Goal: Information Seeking & Learning: Learn about a topic

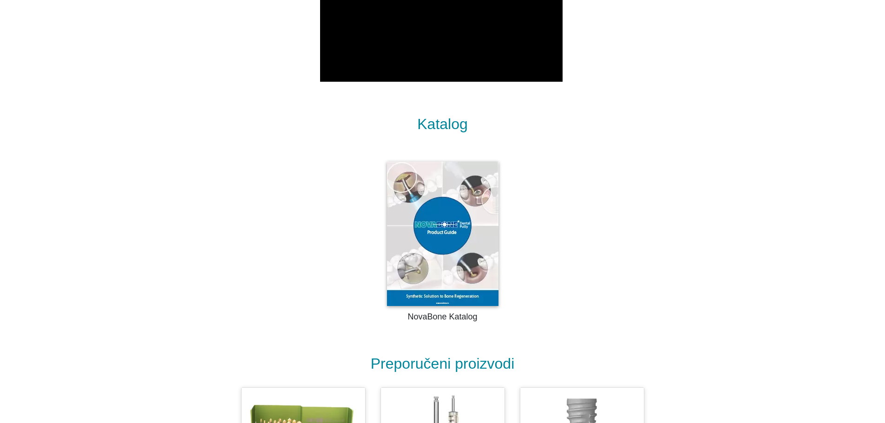
scroll to position [952, 0]
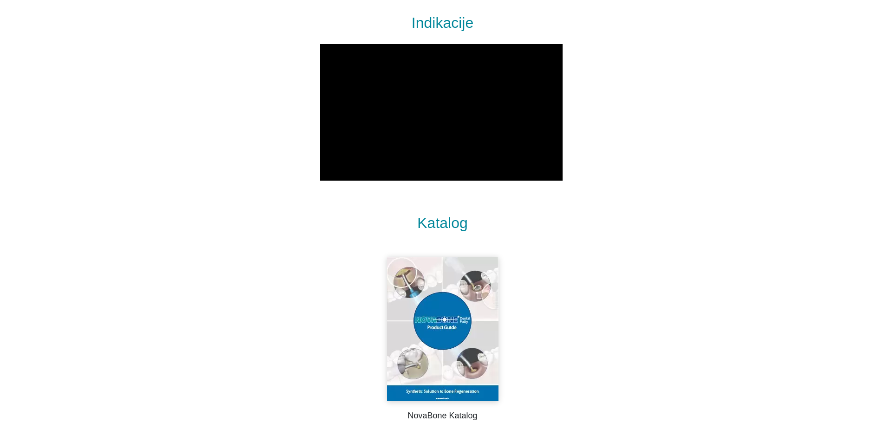
click at [418, 305] on img at bounding box center [443, 329] width 112 height 145
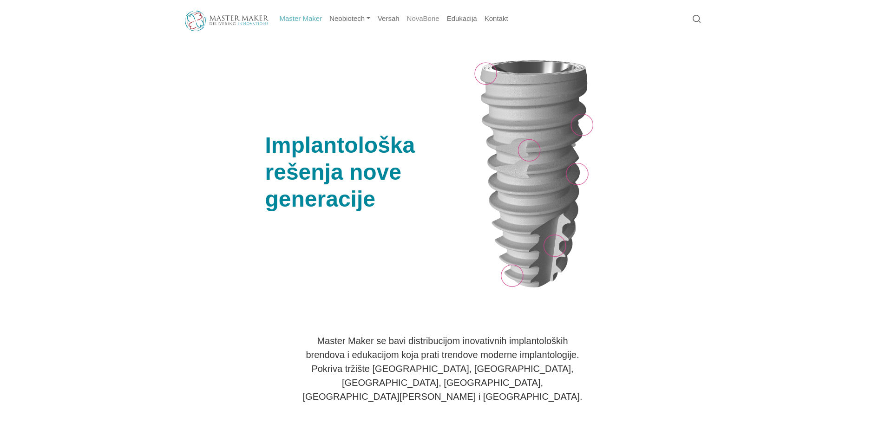
click at [430, 19] on link "NovaBone" at bounding box center [423, 19] width 40 height 18
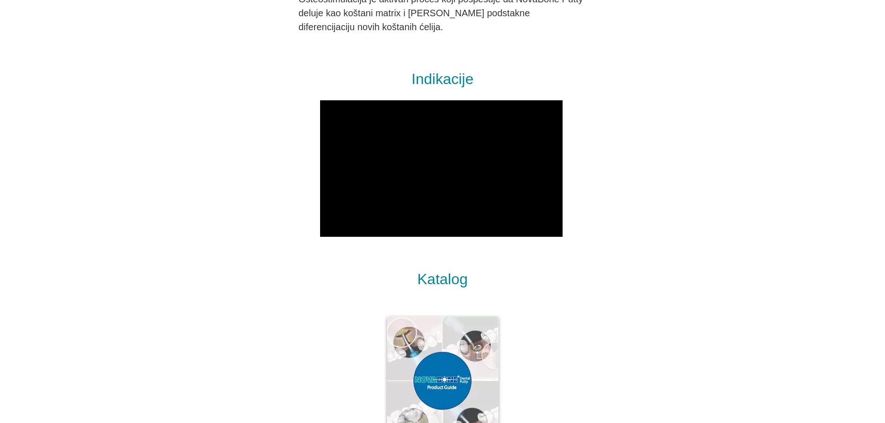
scroll to position [836, 0]
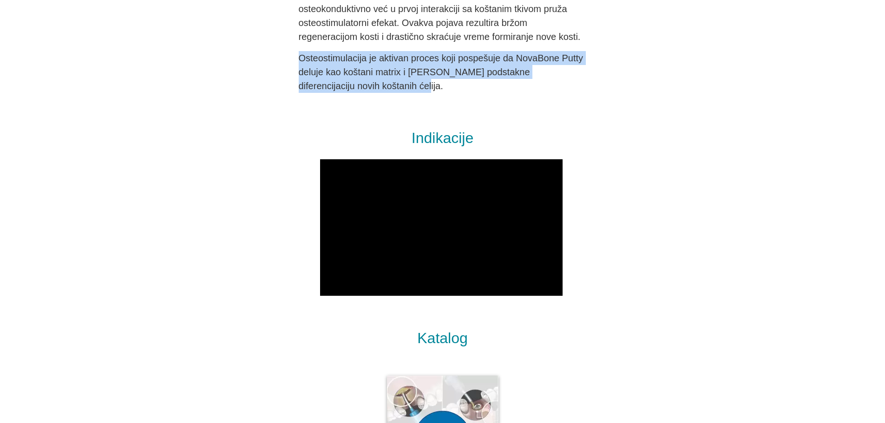
drag, startPoint x: 300, startPoint y: 59, endPoint x: 367, endPoint y: 88, distance: 73.5
click at [367, 88] on p "Osteostimulacija je aktivan proces koji pospešuje da NovaBone Putty deluje kao …" at bounding box center [443, 72] width 288 height 42
click at [365, 89] on p "Osteostimulacija je aktivan proces koji pospešuje da NovaBone Putty deluje kao …" at bounding box center [443, 72] width 288 height 42
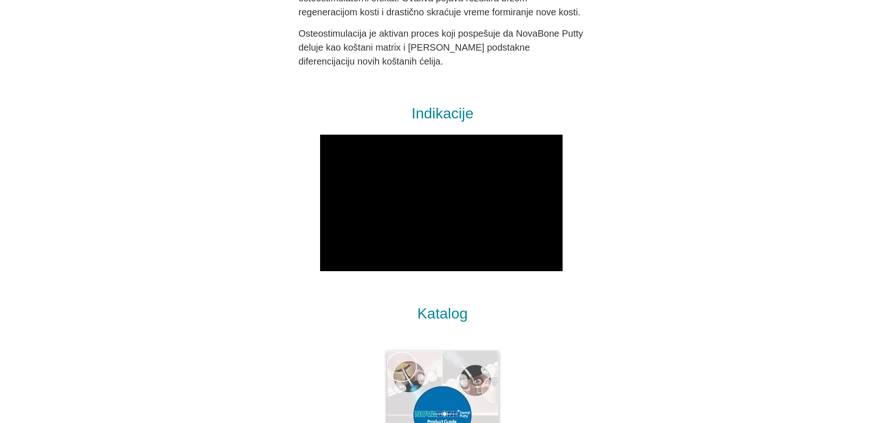
scroll to position [883, 0]
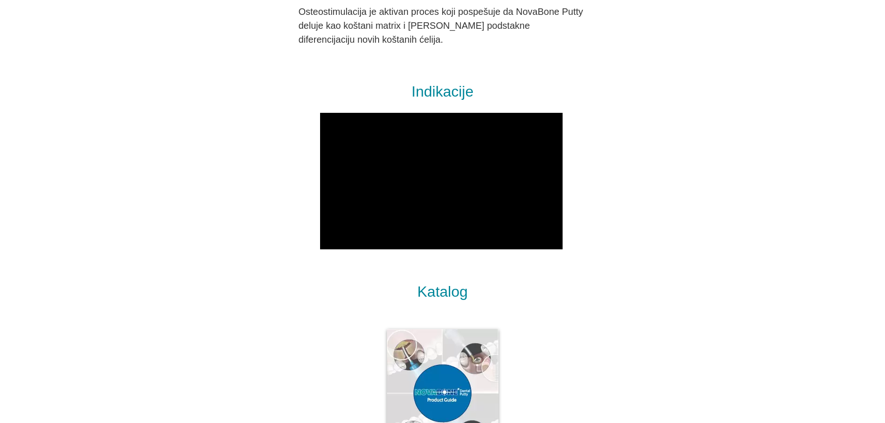
click at [561, 79] on div "Indikacije" at bounding box center [443, 159] width 516 height 200
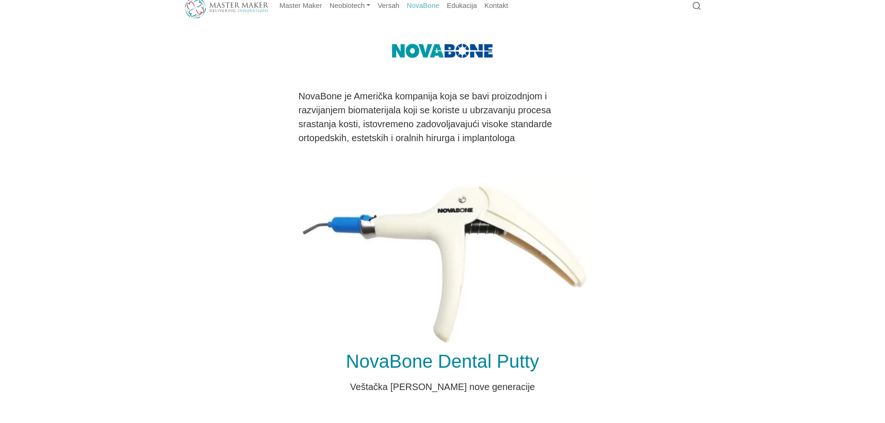
scroll to position [0, 0]
